Goal: Communication & Community: Answer question/provide support

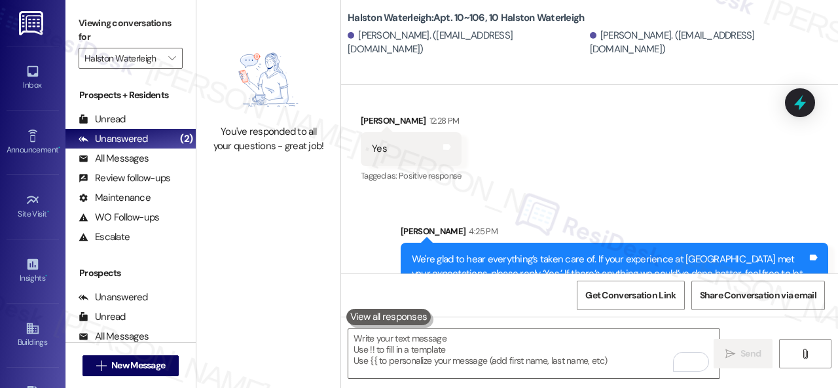
scroll to position [4, 0]
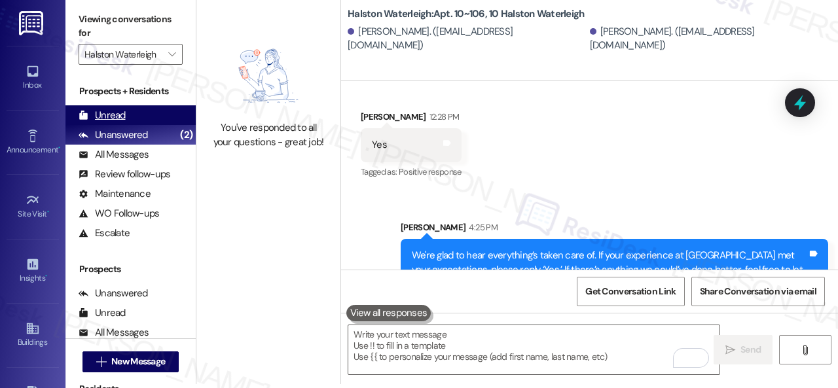
click at [111, 114] on div "Unread" at bounding box center [102, 116] width 47 height 14
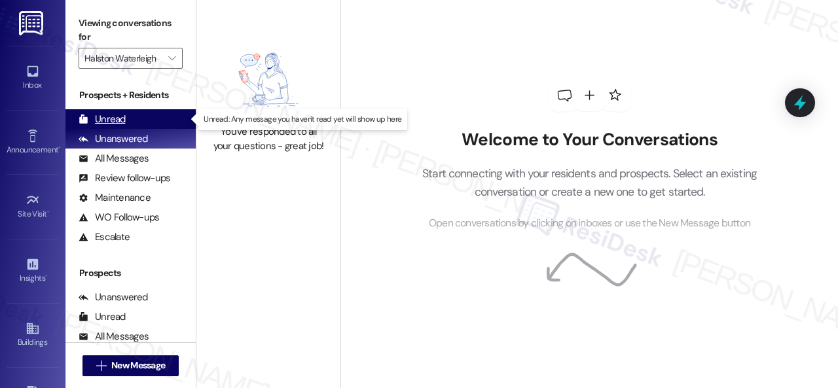
click at [111, 121] on div "Unread" at bounding box center [102, 120] width 47 height 14
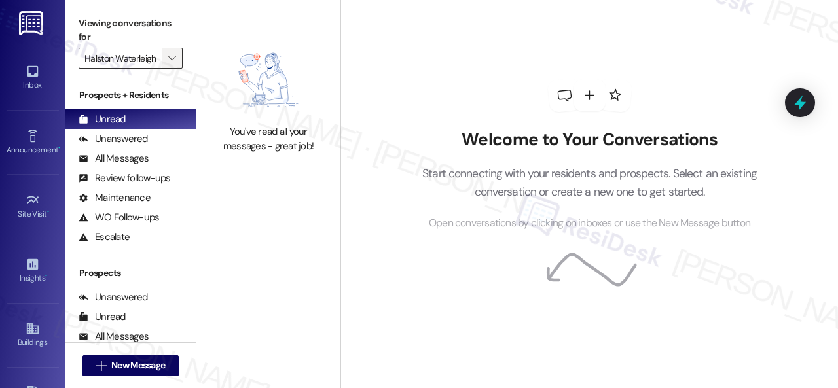
click at [173, 60] on icon "" at bounding box center [171, 58] width 7 height 10
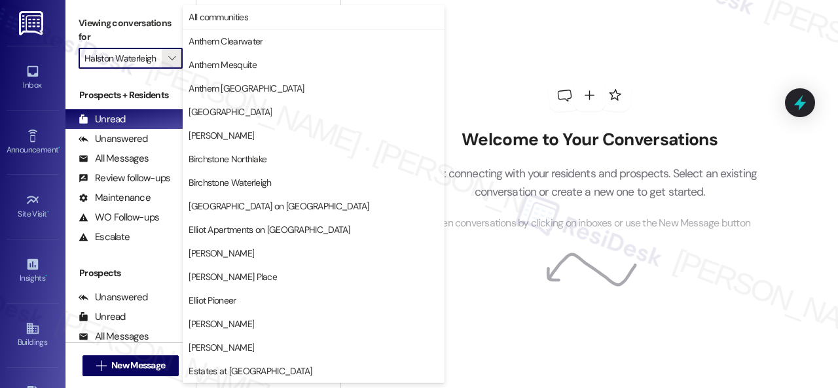
scroll to position [449, 0]
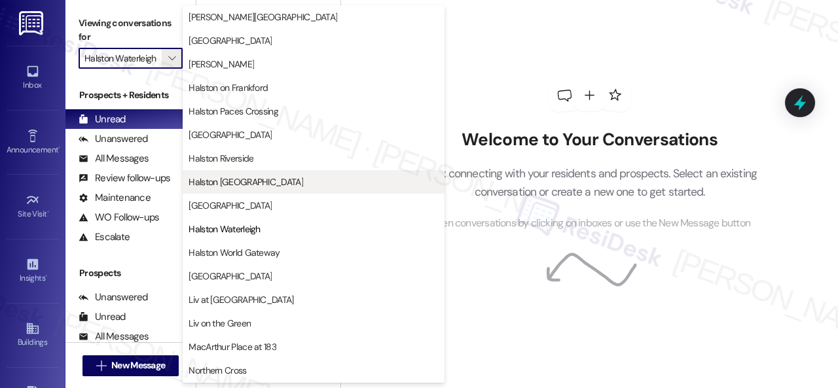
click at [257, 187] on span "Halston [GEOGRAPHIC_DATA]" at bounding box center [246, 181] width 115 height 13
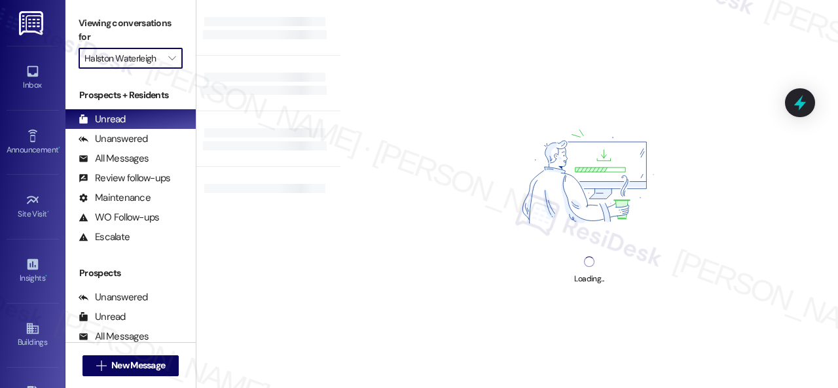
type input "Halston [GEOGRAPHIC_DATA]"
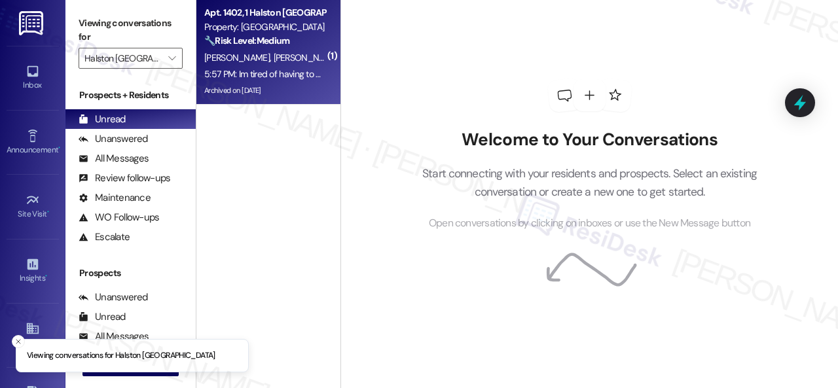
click at [305, 57] on div "[PERSON_NAME] [PERSON_NAME]" at bounding box center [265, 58] width 124 height 16
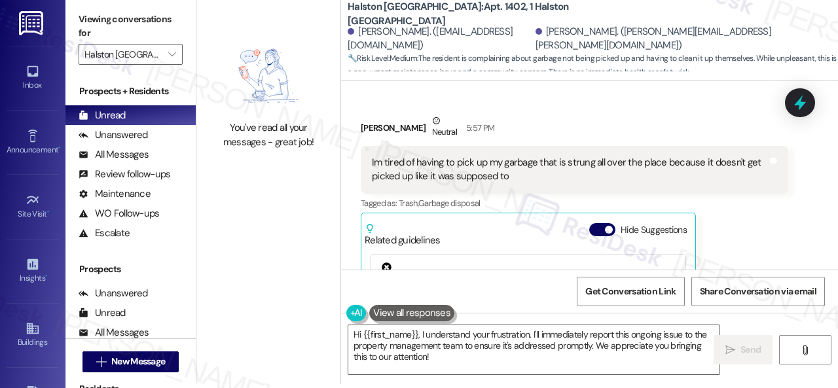
scroll to position [8022, 0]
drag, startPoint x: 432, startPoint y: 359, endPoint x: 312, endPoint y: 301, distance: 133.6
click at [312, 301] on div "You've read all your messages - great job! [GEOGRAPHIC_DATA]: Apt. 1402, 1 Hals…" at bounding box center [517, 190] width 642 height 388
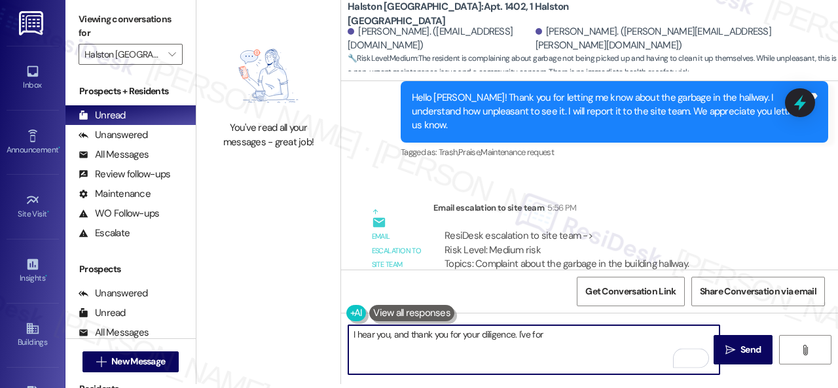
scroll to position [7760, 0]
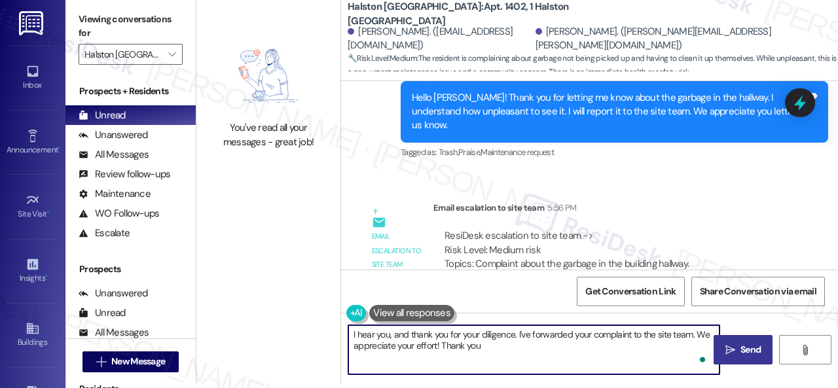
type textarea "I hear you, and thank you for your diligence. I've forwarded your complaint to …"
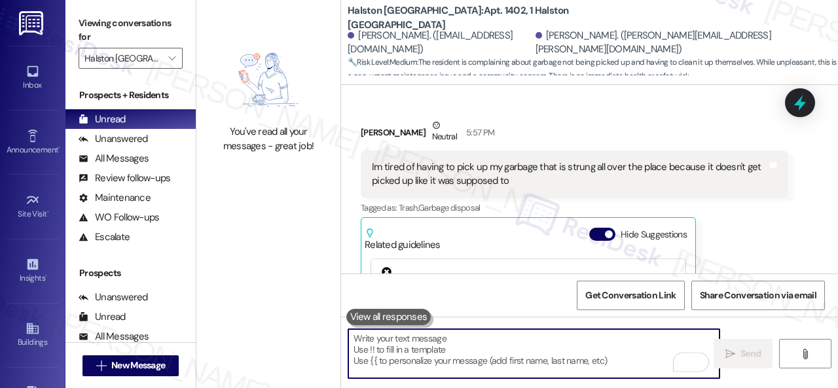
scroll to position [8152, 0]
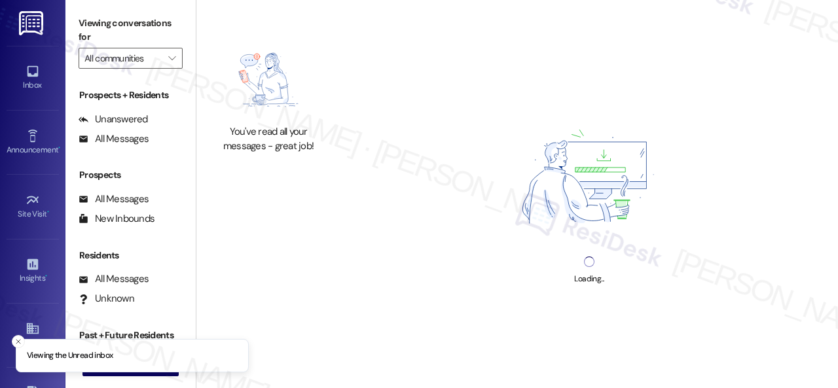
type input "Halston [GEOGRAPHIC_DATA]"
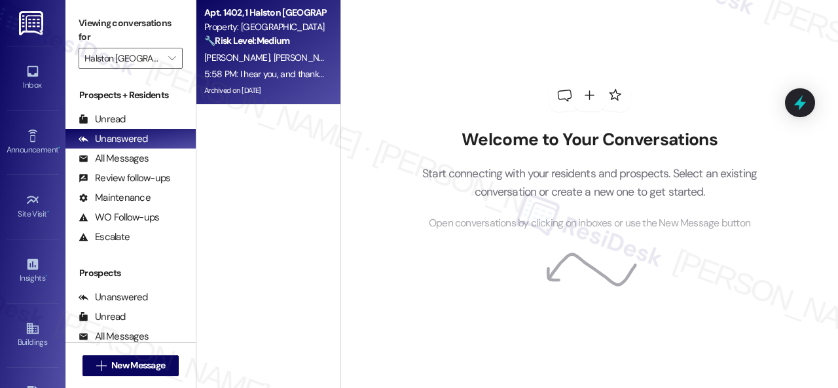
click at [319, 59] on div "[PERSON_NAME] [PERSON_NAME]" at bounding box center [265, 58] width 124 height 16
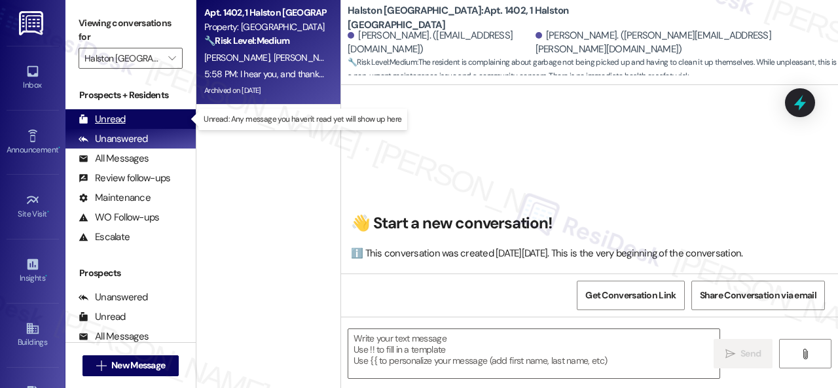
click at [104, 117] on div "Unread" at bounding box center [102, 120] width 47 height 14
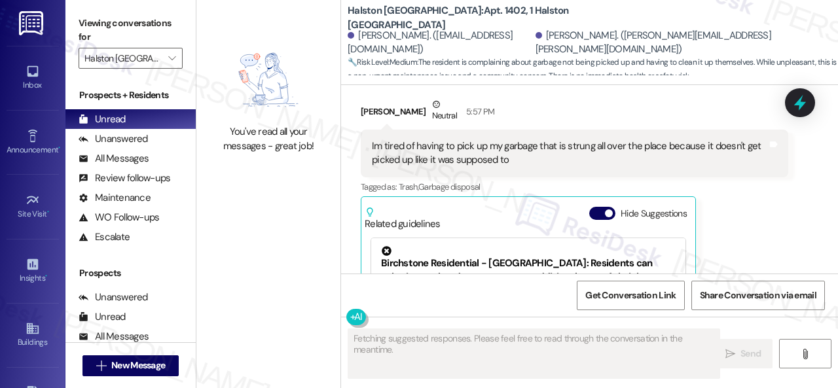
scroll to position [8015, 0]
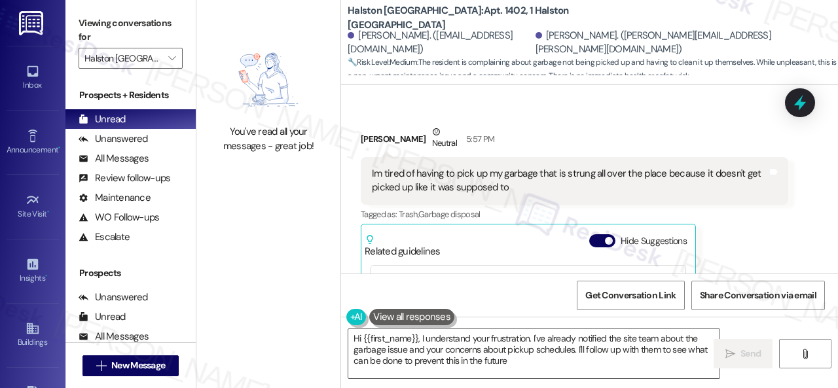
type textarea "Hi {{first_name}}, I understand your frustration. I've already notified the sit…"
